Goal: Transaction & Acquisition: Obtain resource

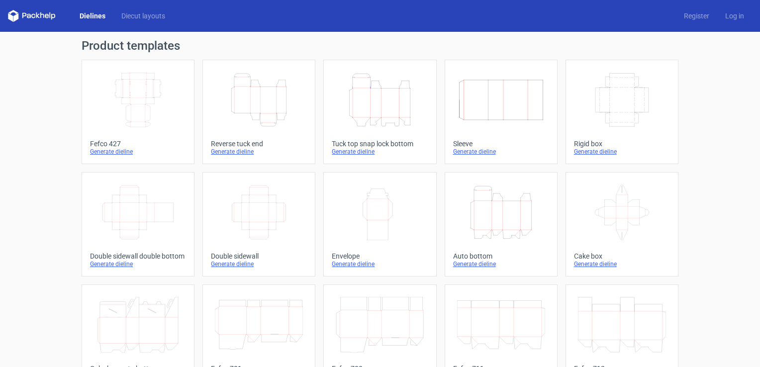
click at [467, 219] on icon "Height Depth Width" at bounding box center [501, 212] width 88 height 56
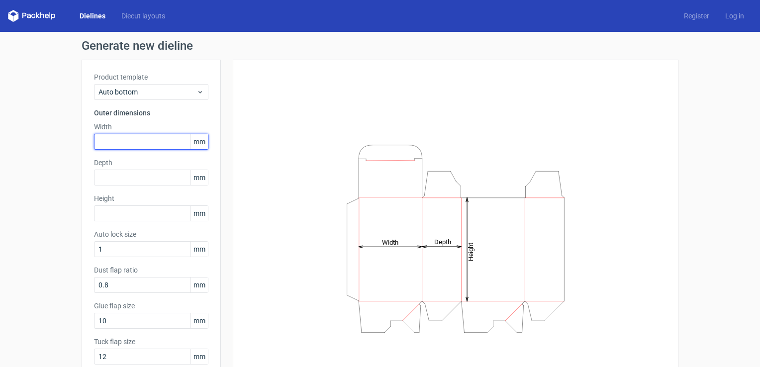
click at [118, 143] on input "text" at bounding box center [151, 142] width 114 height 16
type input "51"
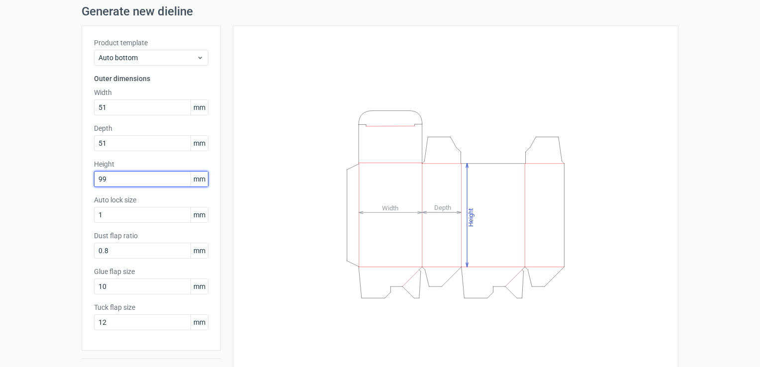
scroll to position [58, 0]
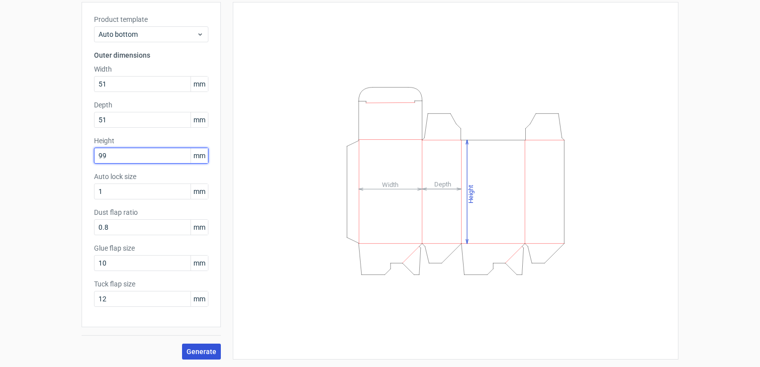
type input "99"
click at [201, 344] on button "Generate" at bounding box center [201, 352] width 39 height 16
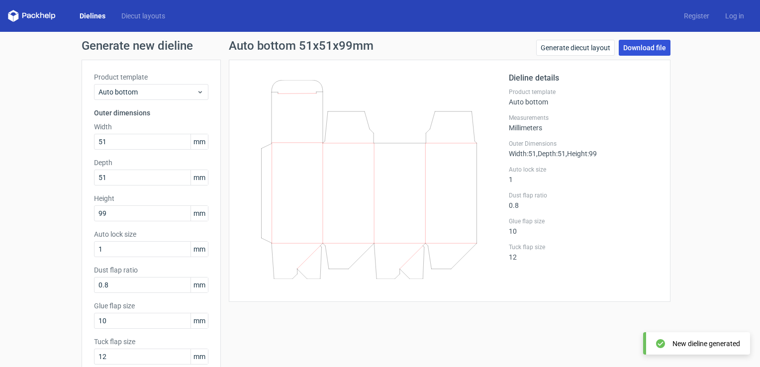
click at [643, 53] on link "Download file" at bounding box center [645, 48] width 52 height 16
